Goal: Use online tool/utility

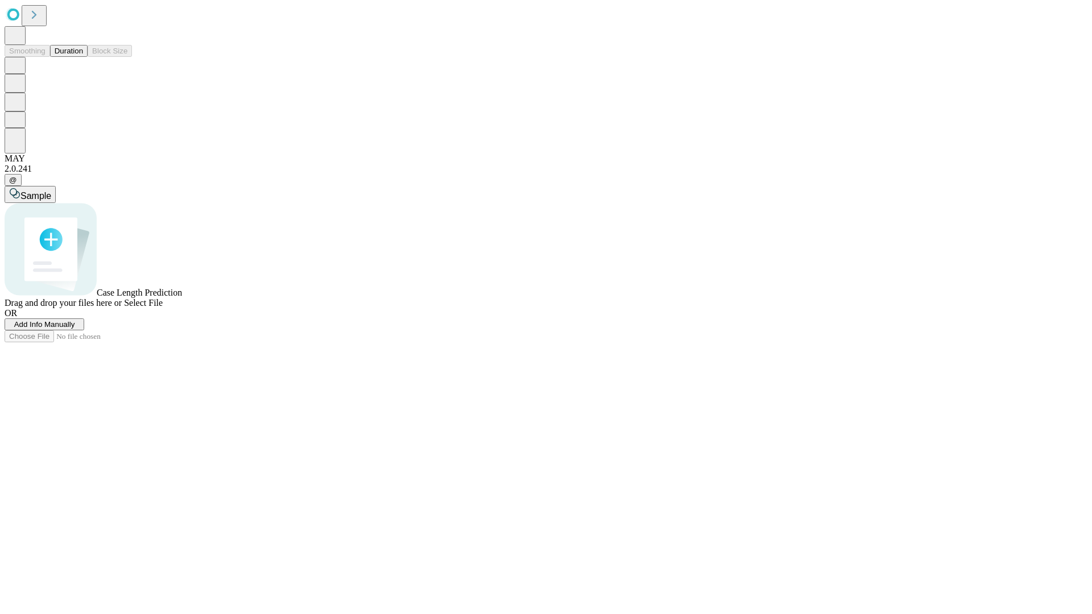
click at [163, 308] on span "Select File" at bounding box center [143, 303] width 39 height 10
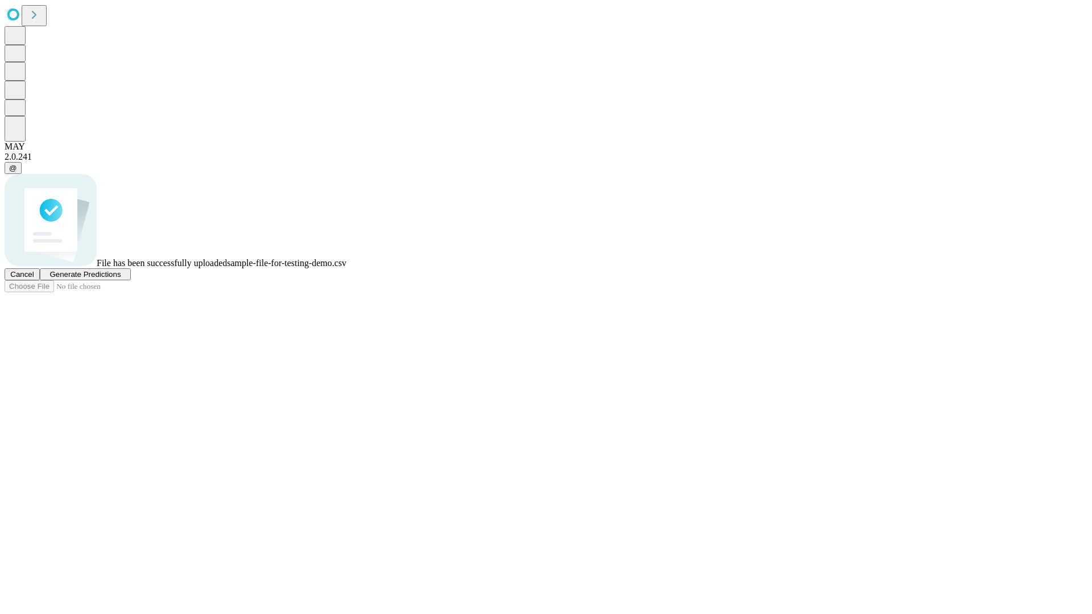
click at [121, 279] on span "Generate Predictions" at bounding box center [84, 274] width 71 height 9
